Goal: Browse casually

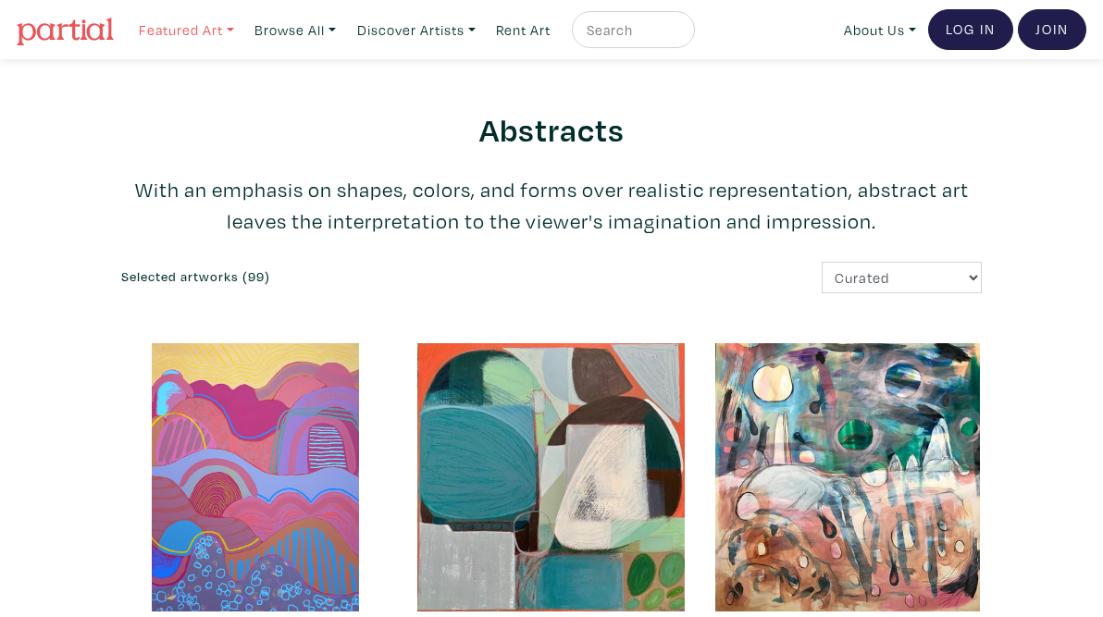
click at [172, 27] on link "Featured Art" at bounding box center [186, 30] width 112 height 38
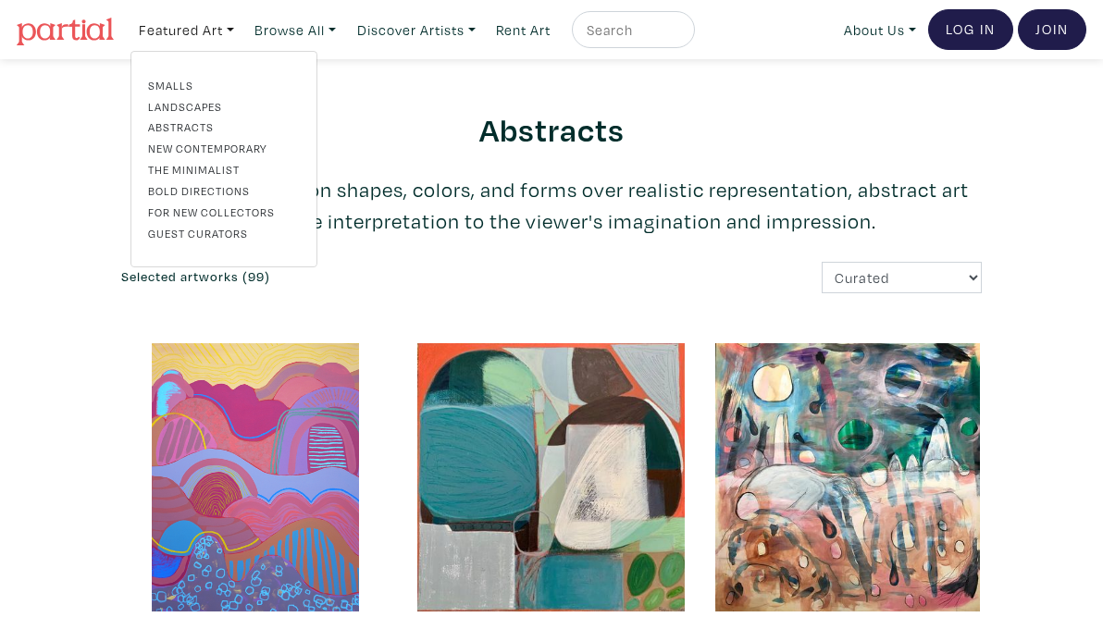
click at [198, 98] on link "Landscapes" at bounding box center [224, 106] width 152 height 17
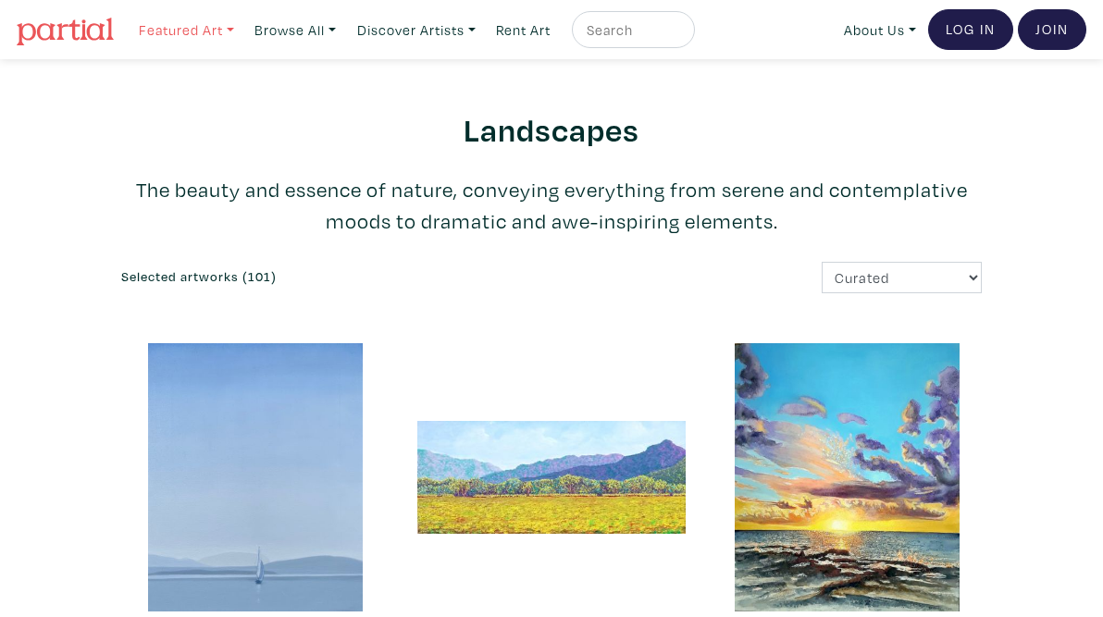
click at [216, 29] on link "Featured Art" at bounding box center [186, 30] width 112 height 38
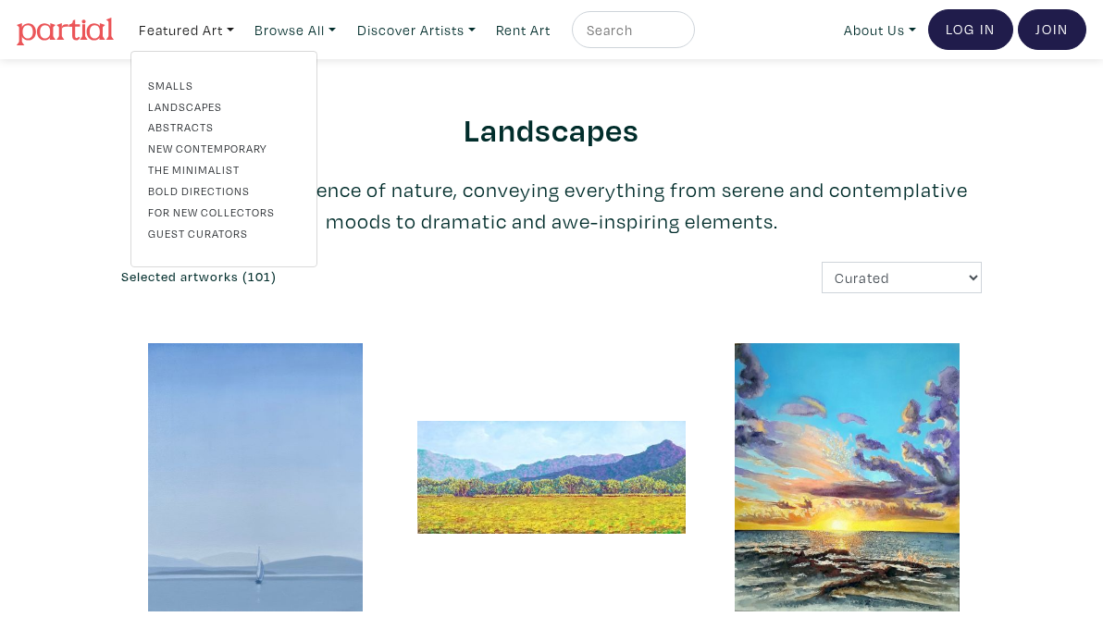
click at [186, 77] on link "Smalls" at bounding box center [224, 85] width 152 height 17
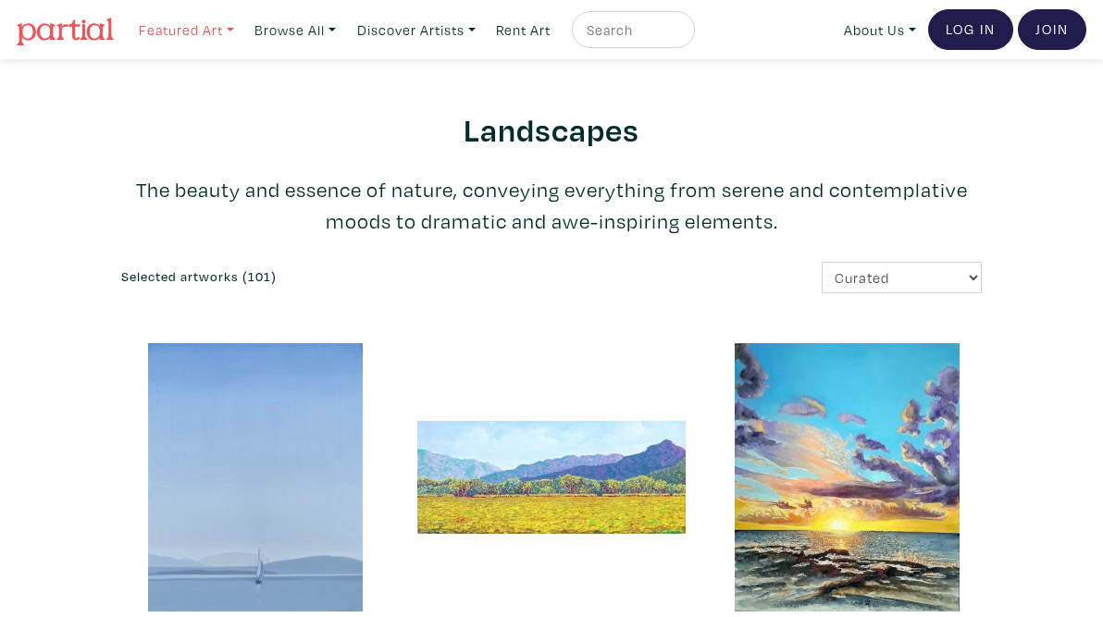
click at [168, 29] on link "Featured Art" at bounding box center [186, 30] width 112 height 38
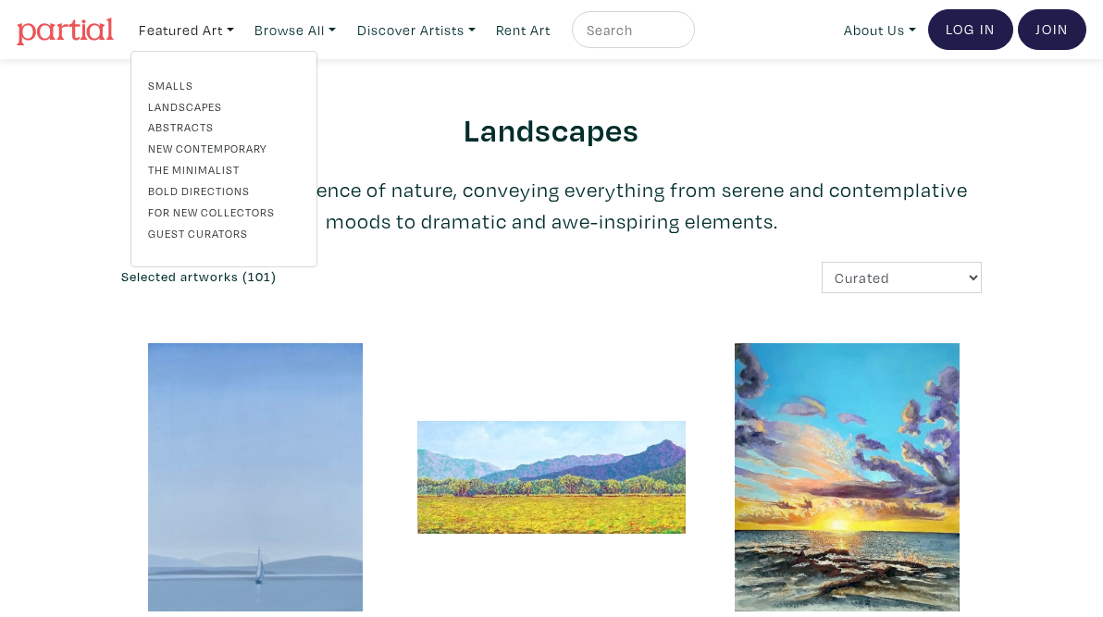
click at [225, 143] on link "New Contemporary" at bounding box center [224, 148] width 152 height 17
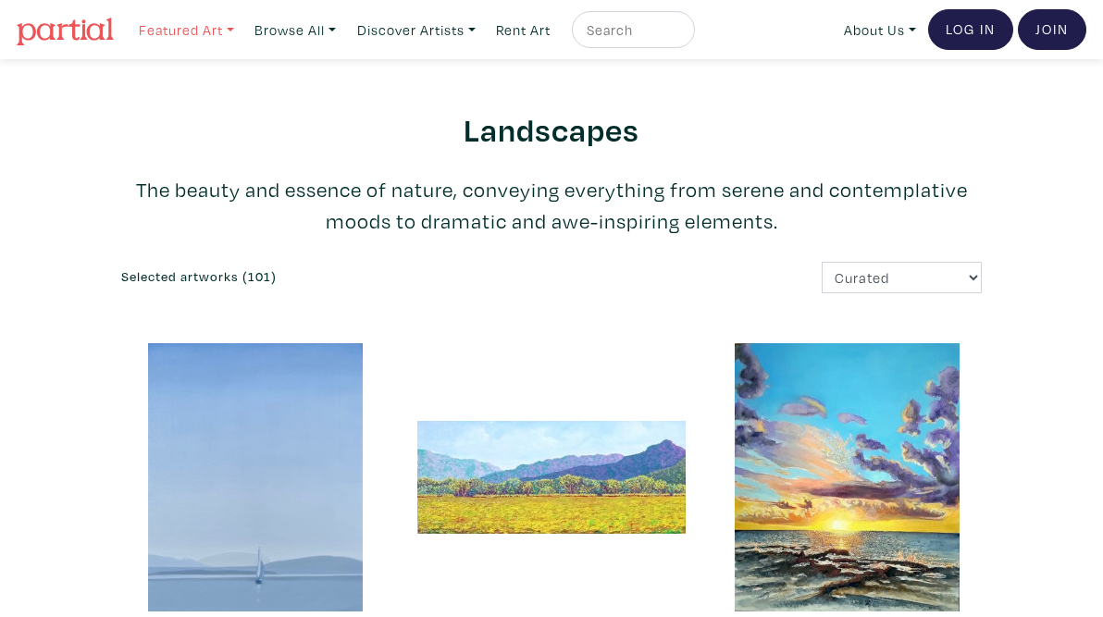
click at [226, 28] on link "Featured Art" at bounding box center [186, 30] width 112 height 38
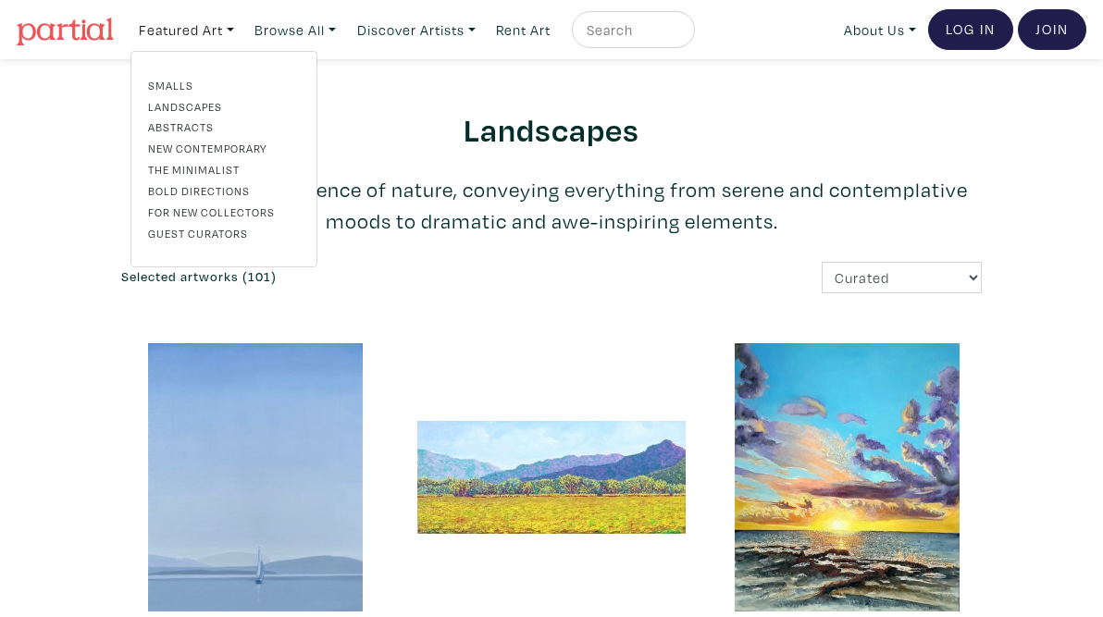
click at [242, 192] on link "Bold Directions" at bounding box center [224, 190] width 152 height 17
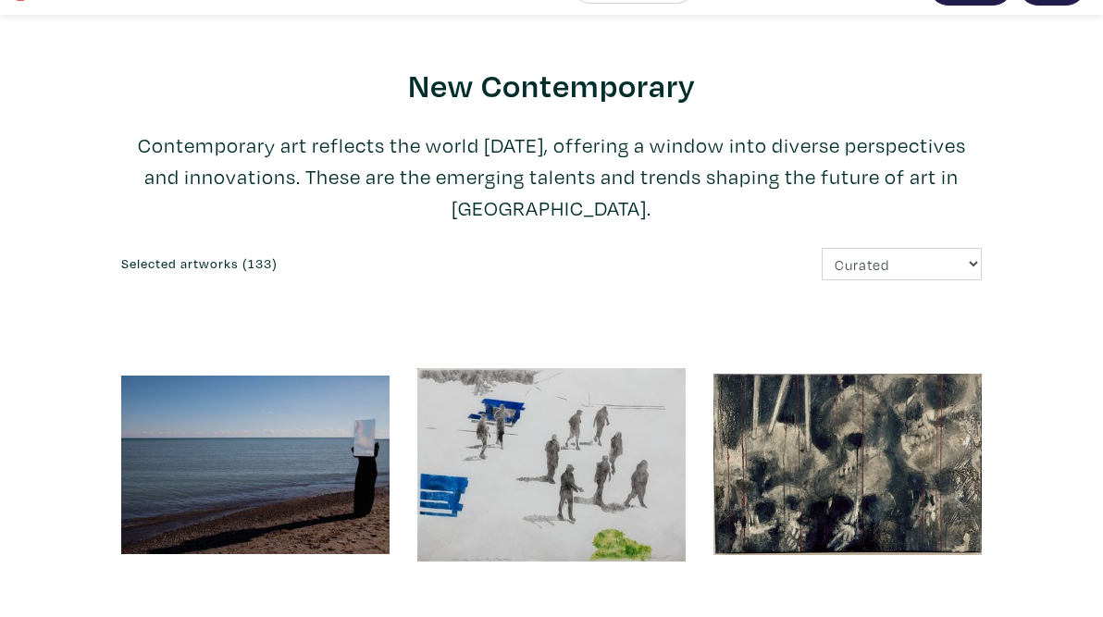
scroll to position [30, 0]
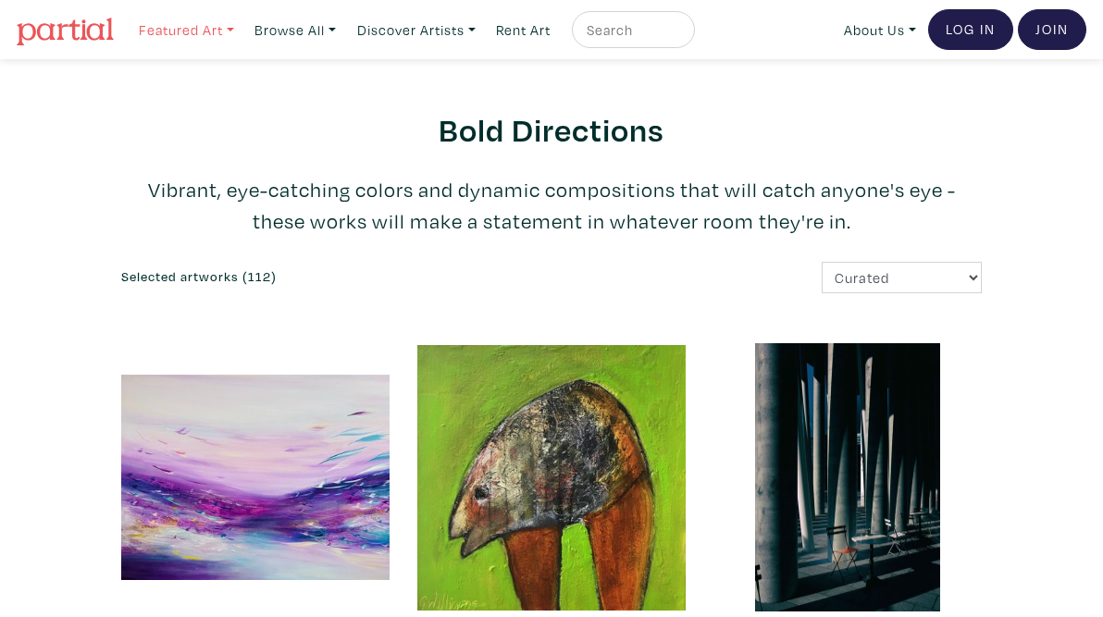
click at [168, 31] on link "Featured Art" at bounding box center [186, 30] width 112 height 38
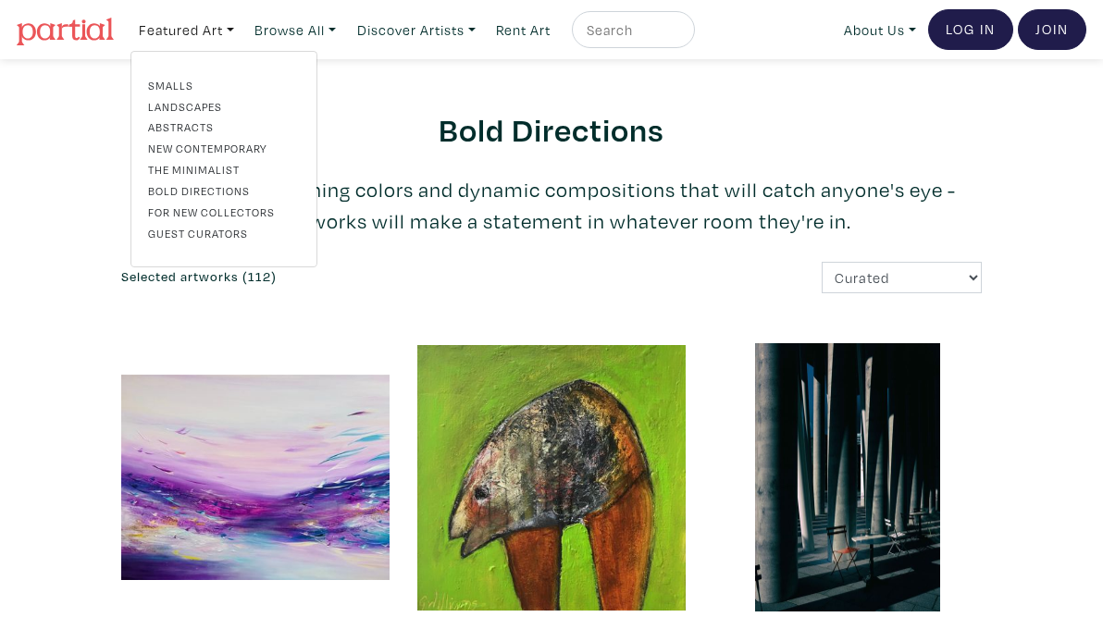
click at [232, 147] on link "New Contemporary" at bounding box center [224, 148] width 152 height 17
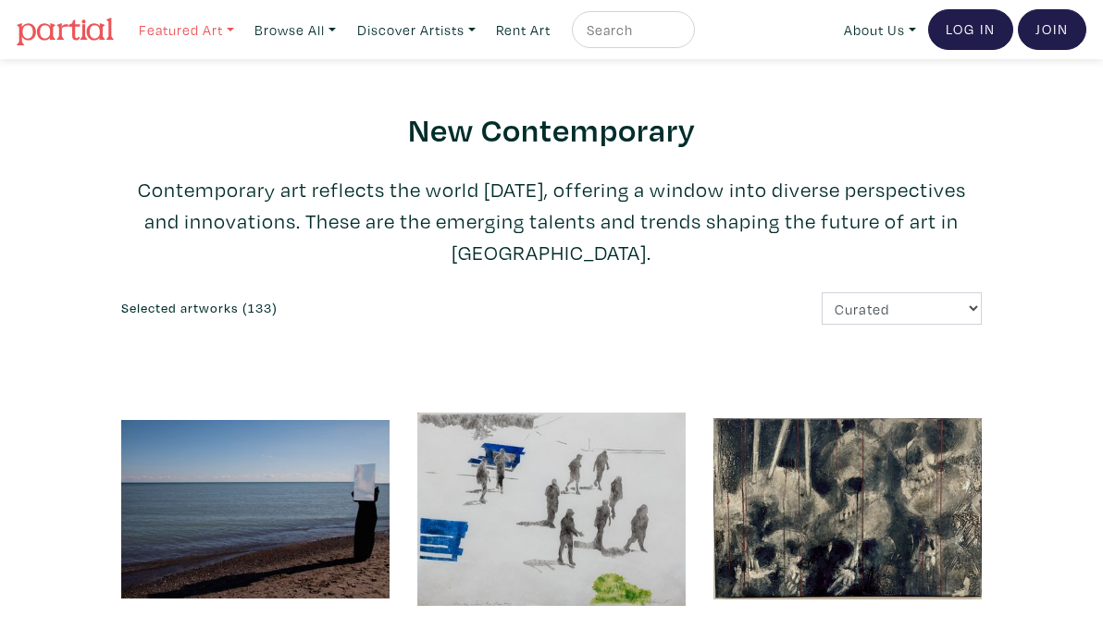
click at [167, 34] on link "Featured Art" at bounding box center [186, 30] width 112 height 38
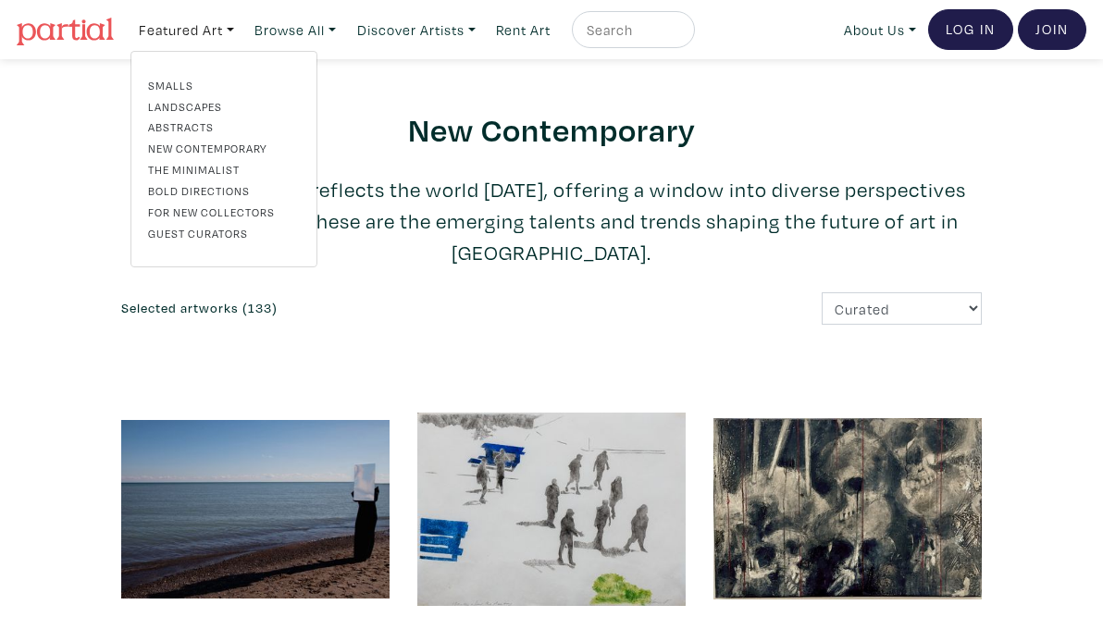
click at [211, 128] on link "Abstracts" at bounding box center [224, 126] width 152 height 17
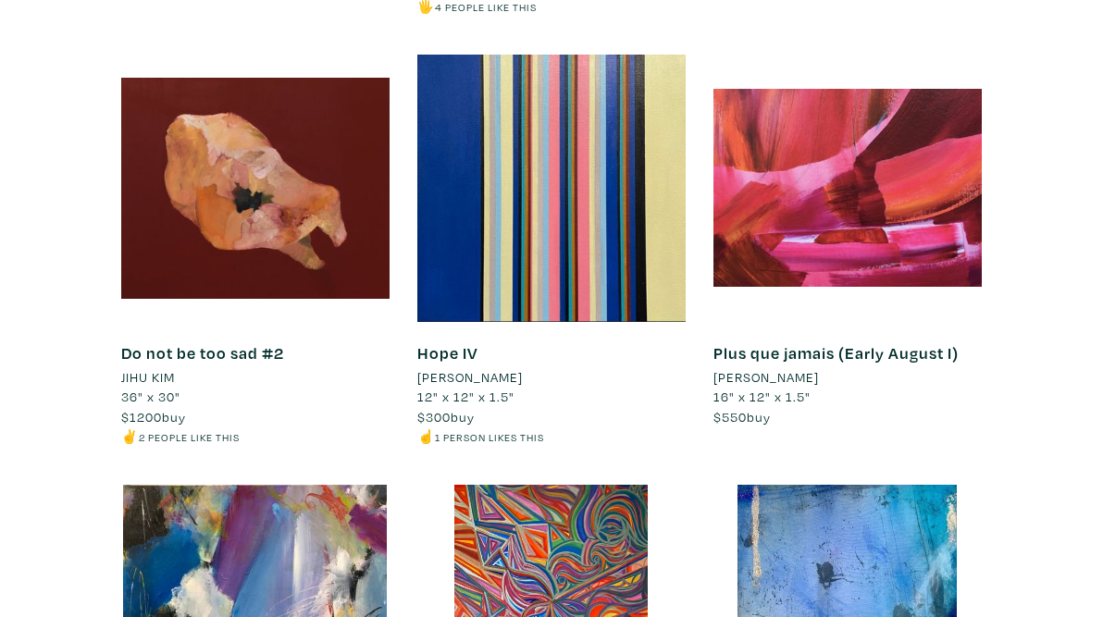
scroll to position [5892, 0]
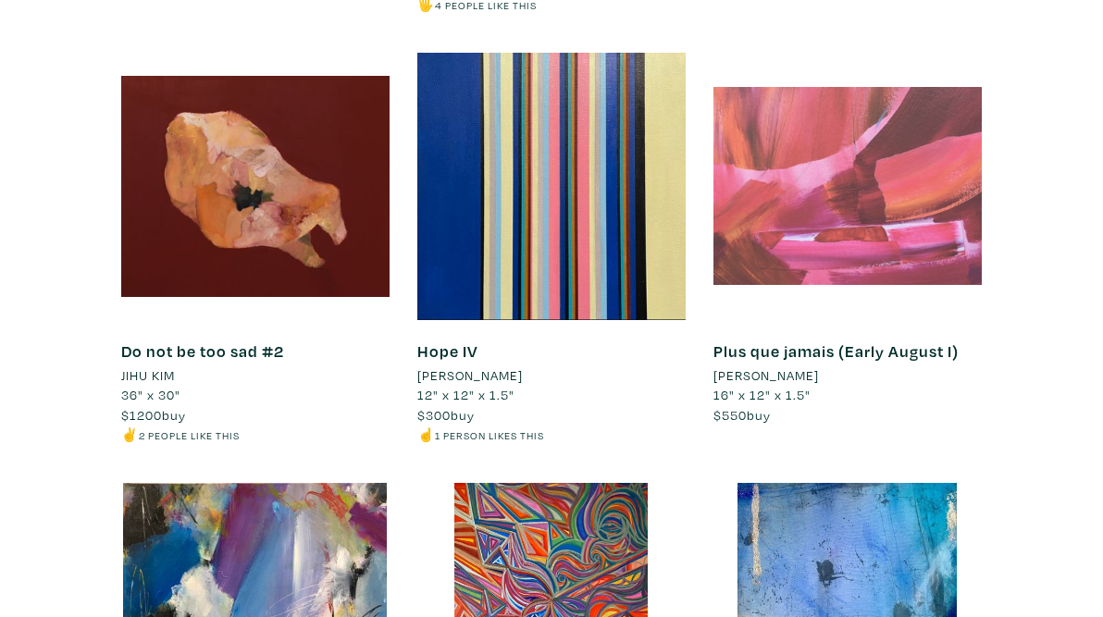
click at [840, 217] on div at bounding box center [847, 186] width 268 height 268
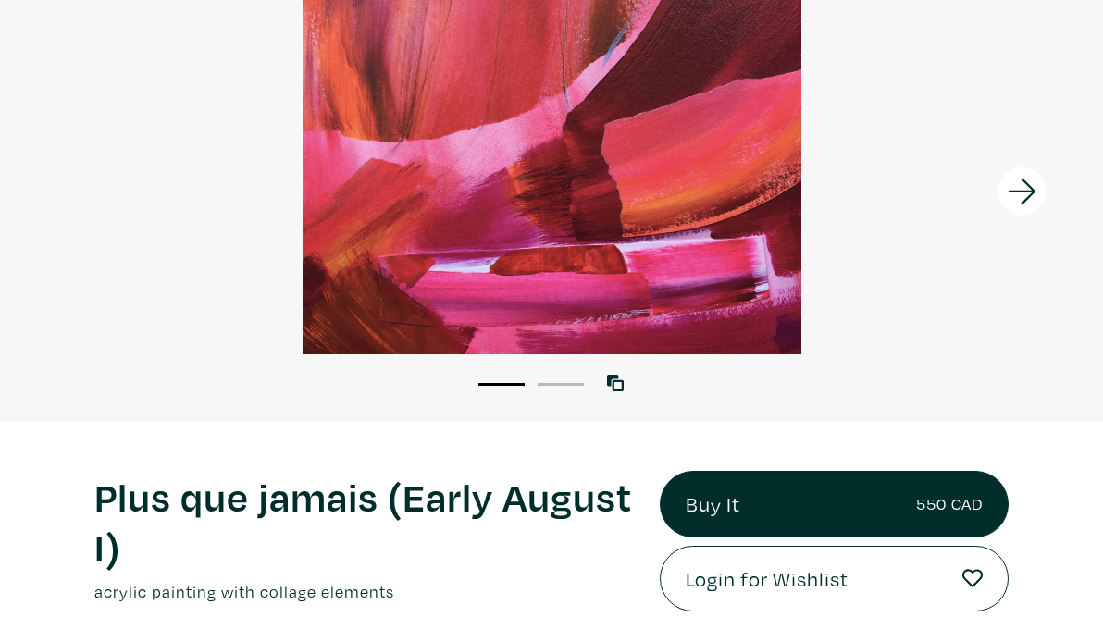
scroll to position [155, 0]
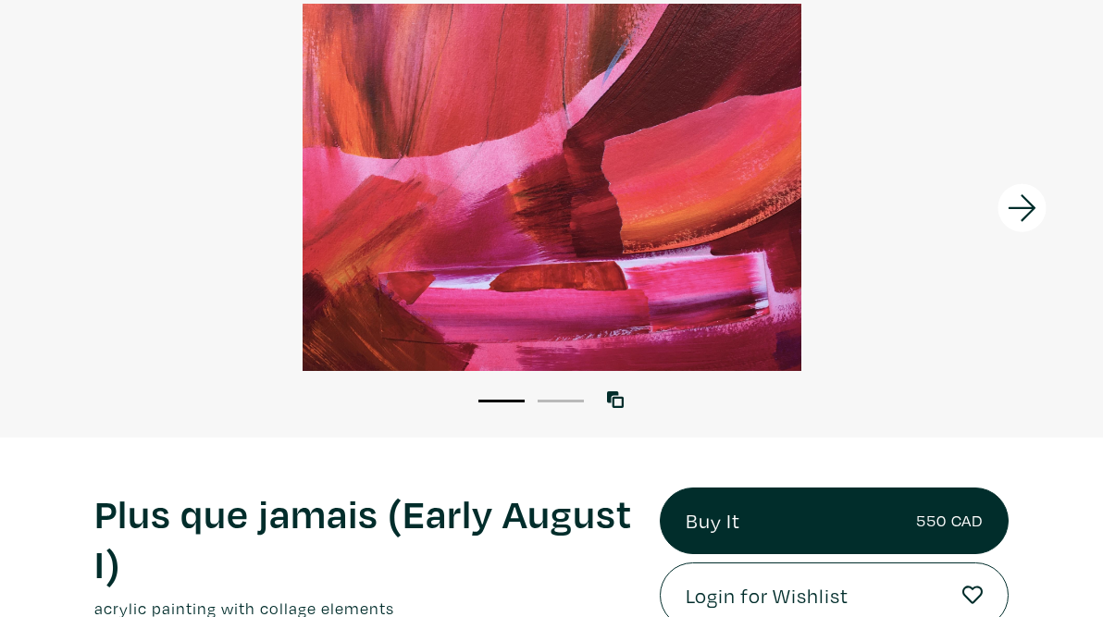
click at [1029, 206] on icon at bounding box center [1022, 208] width 63 height 50
